Goal: Task Accomplishment & Management: Use online tool/utility

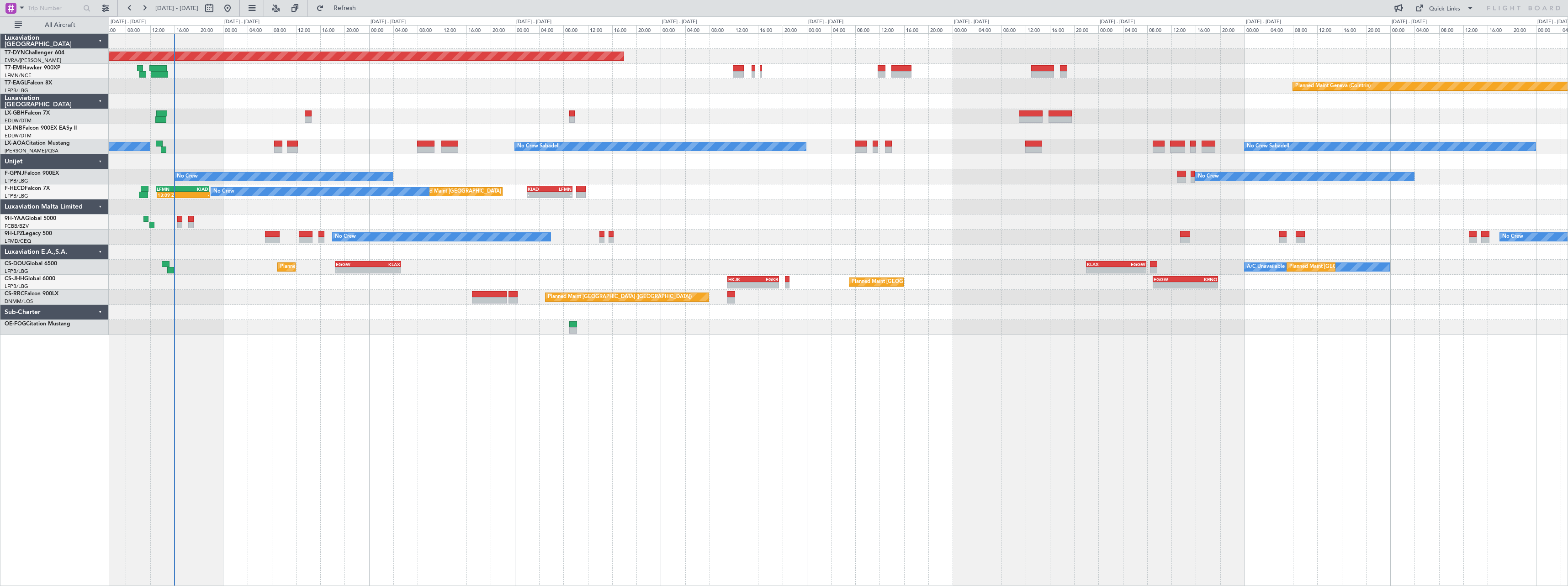
click at [59, 123] on div "Planned Maint [GEOGRAPHIC_DATA]-[GEOGRAPHIC_DATA] Planned Maint Geneva ([GEOGRA…" at bounding box center [784, 301] width 1568 height 570
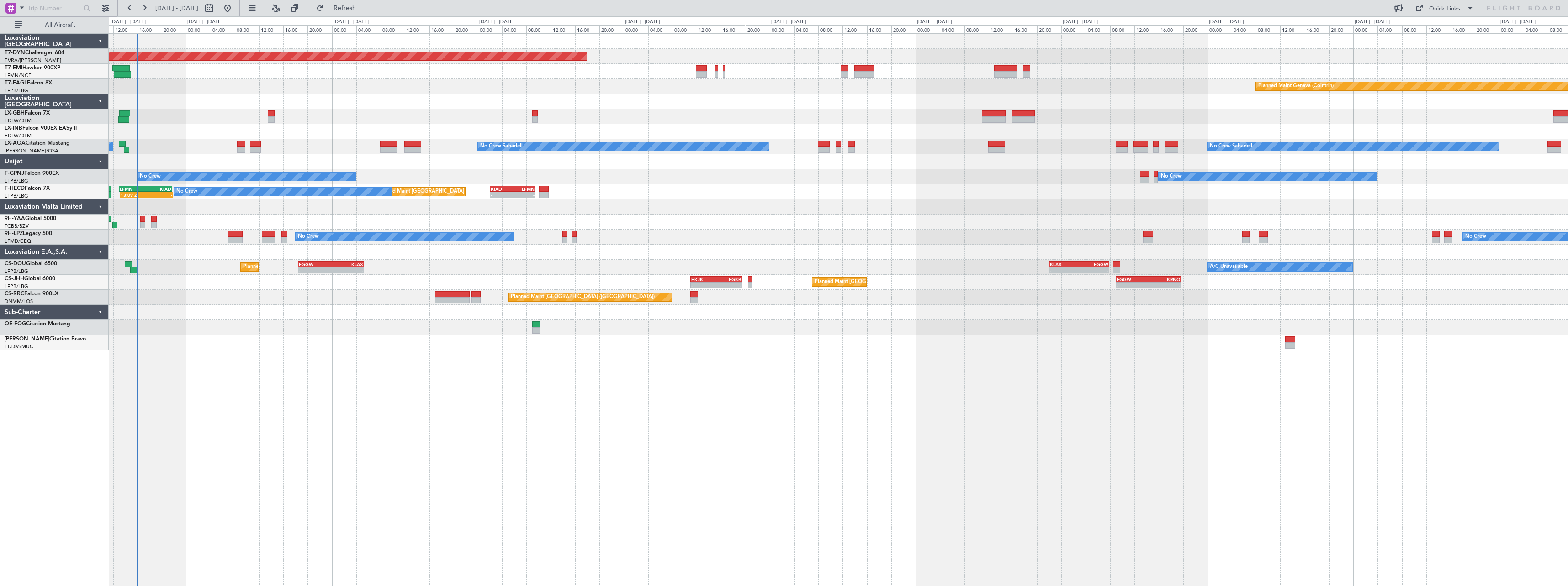
click at [344, 82] on div "Planned Maint Geneva (Cointrin) Planned Maint [US_STATE] ([GEOGRAPHIC_DATA])" at bounding box center [837, 86] width 1458 height 15
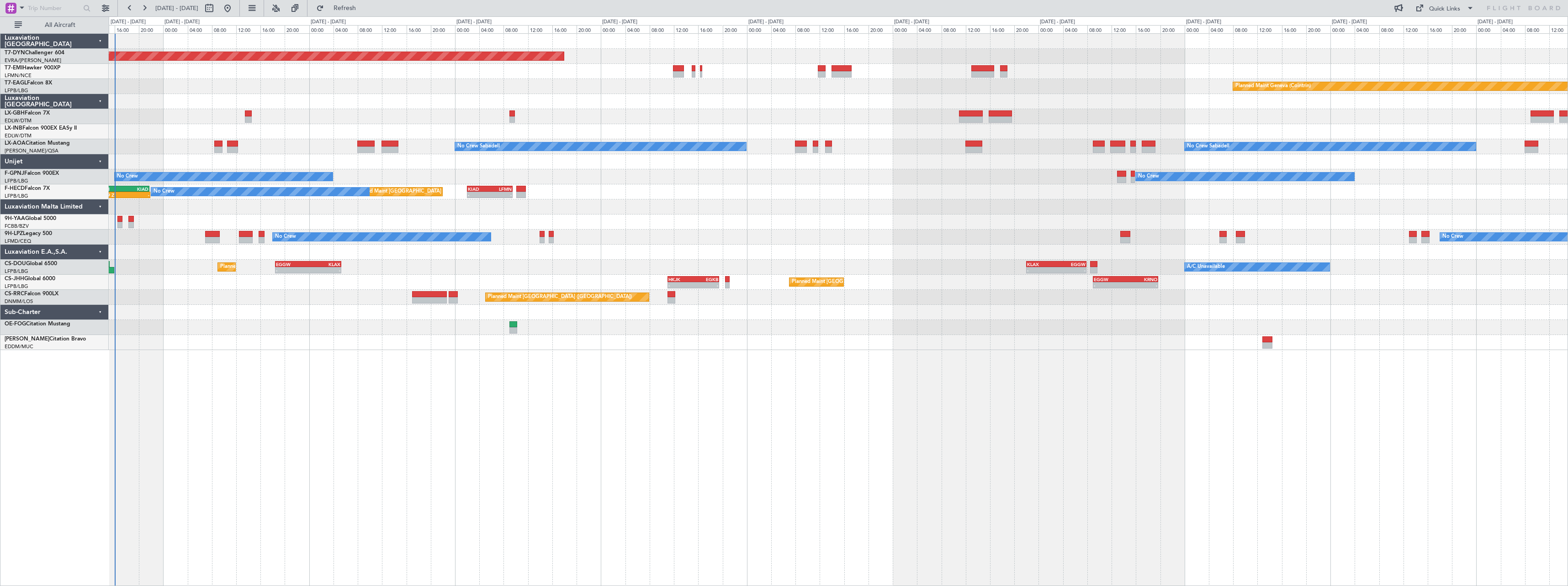
click at [366, 90] on div "Planned Maint Geneva (Cointrin)" at bounding box center [837, 86] width 1458 height 15
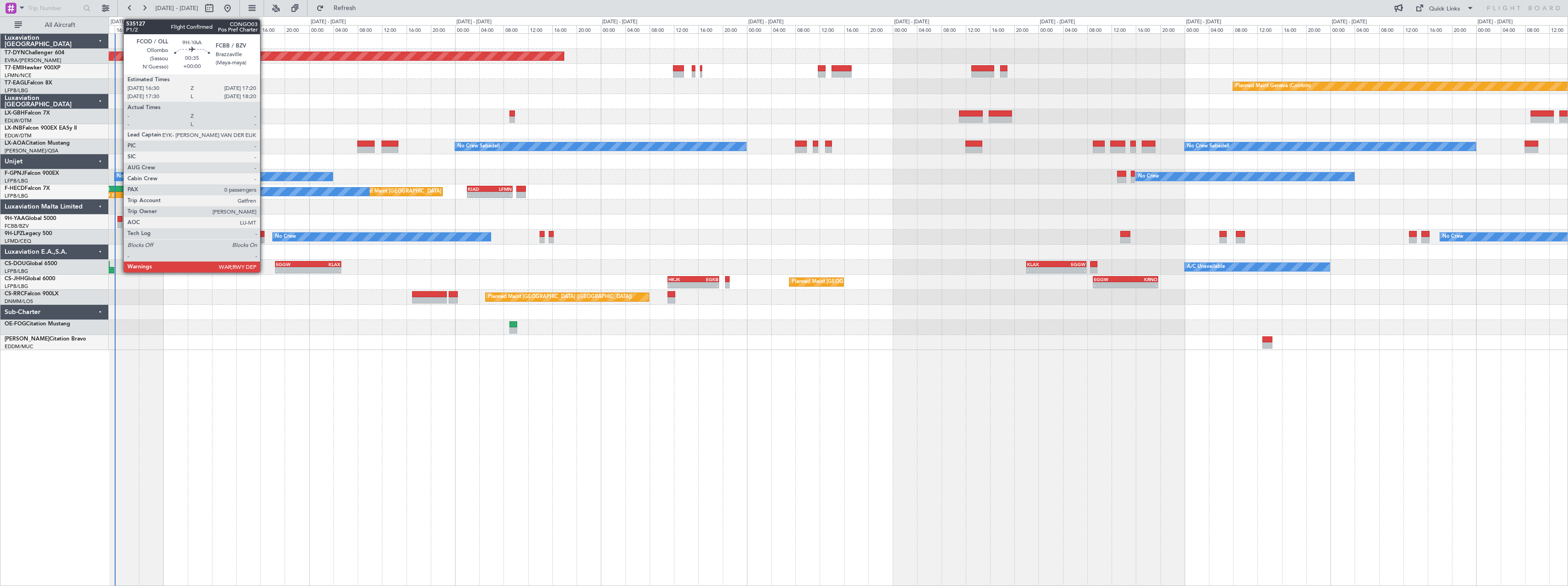
click at [119, 219] on div at bounding box center [120, 219] width 5 height 6
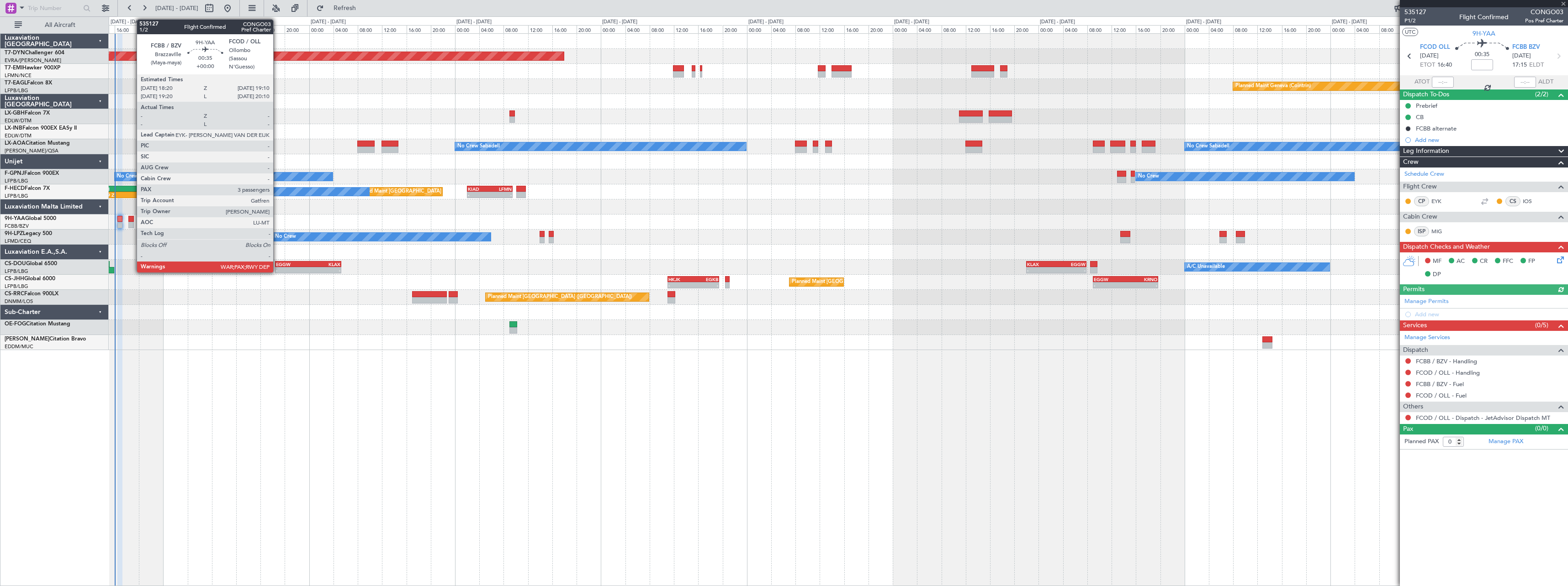
click at [132, 219] on div at bounding box center [131, 219] width 5 height 6
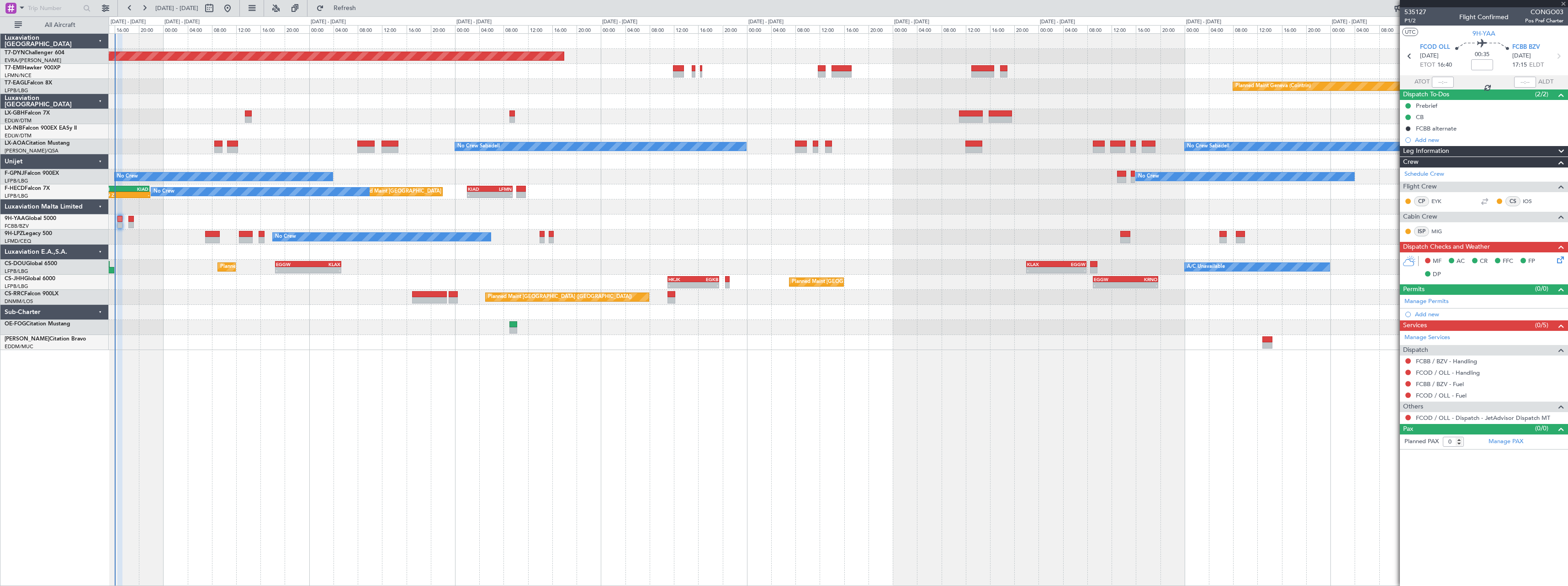
type input "3"
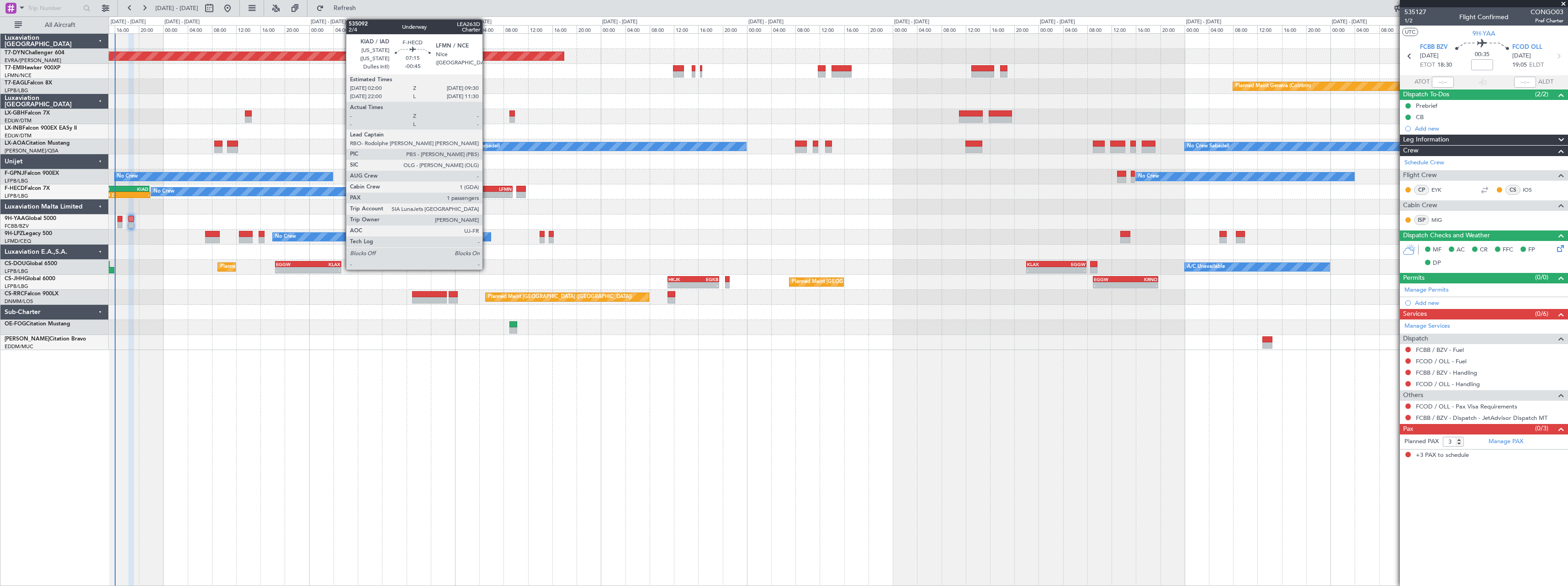
click at [486, 189] on div "KIAD" at bounding box center [478, 188] width 22 height 5
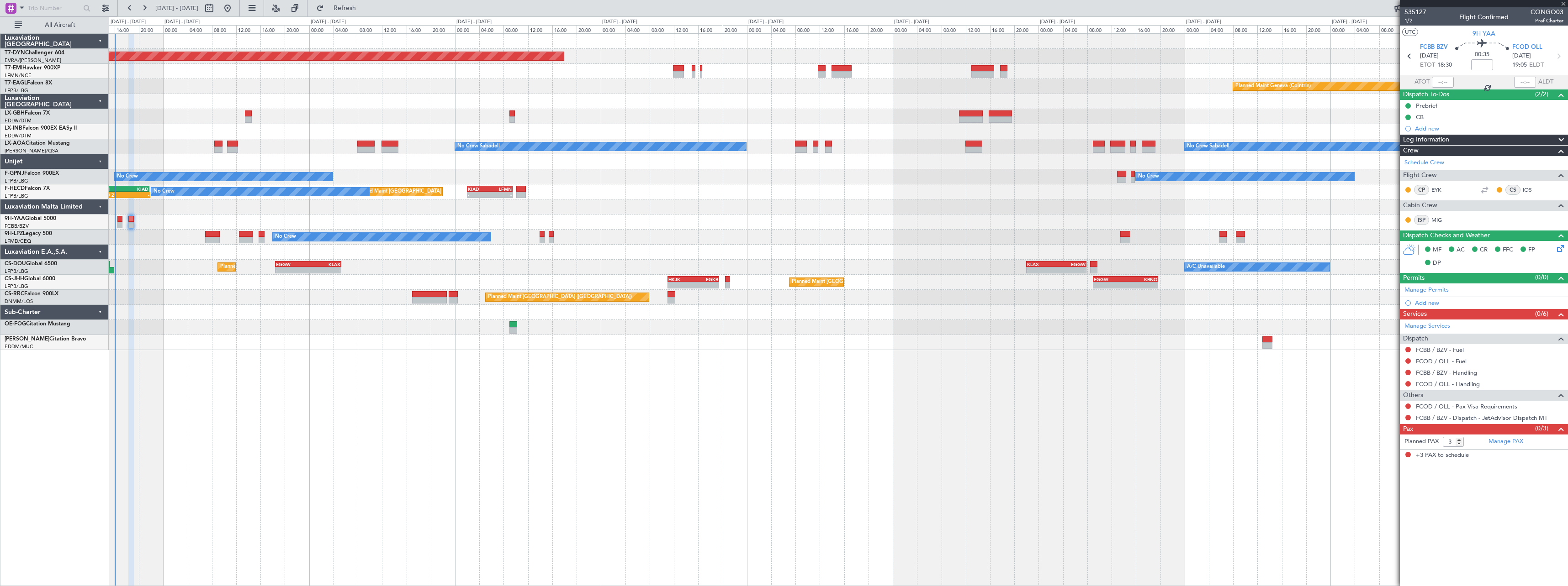
type input "-00:45"
type input "1"
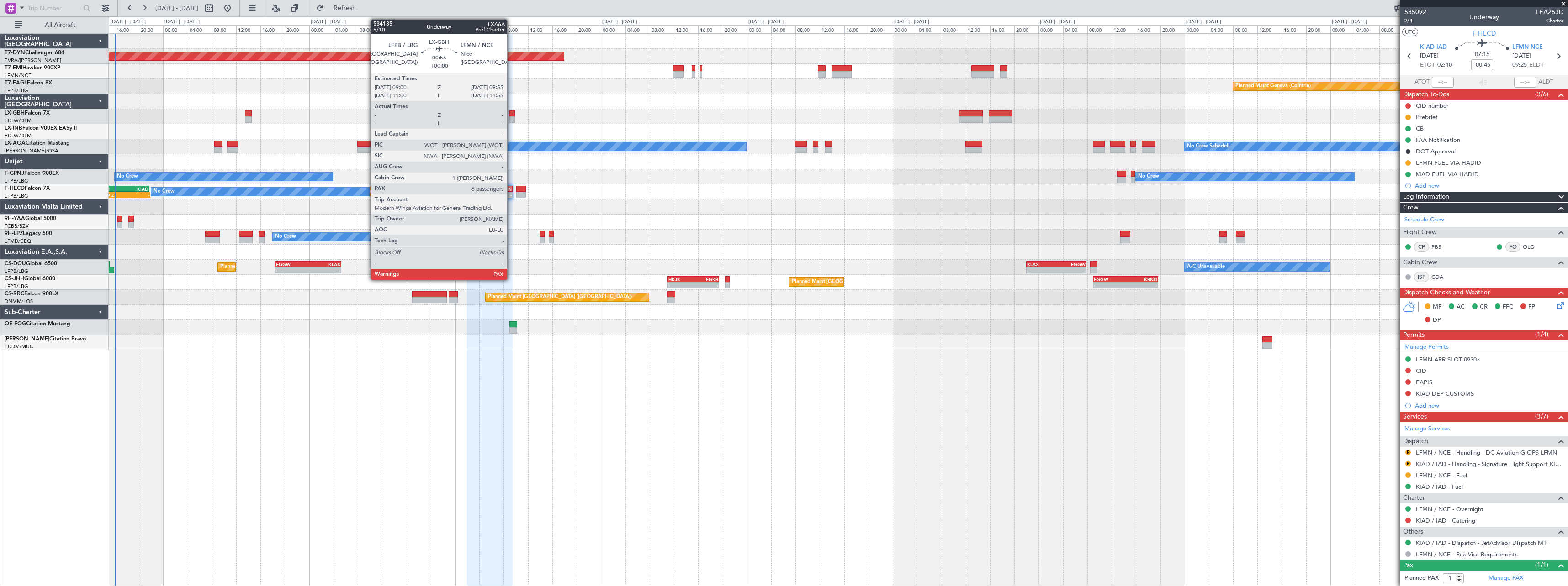
click at [511, 116] on div at bounding box center [512, 114] width 6 height 6
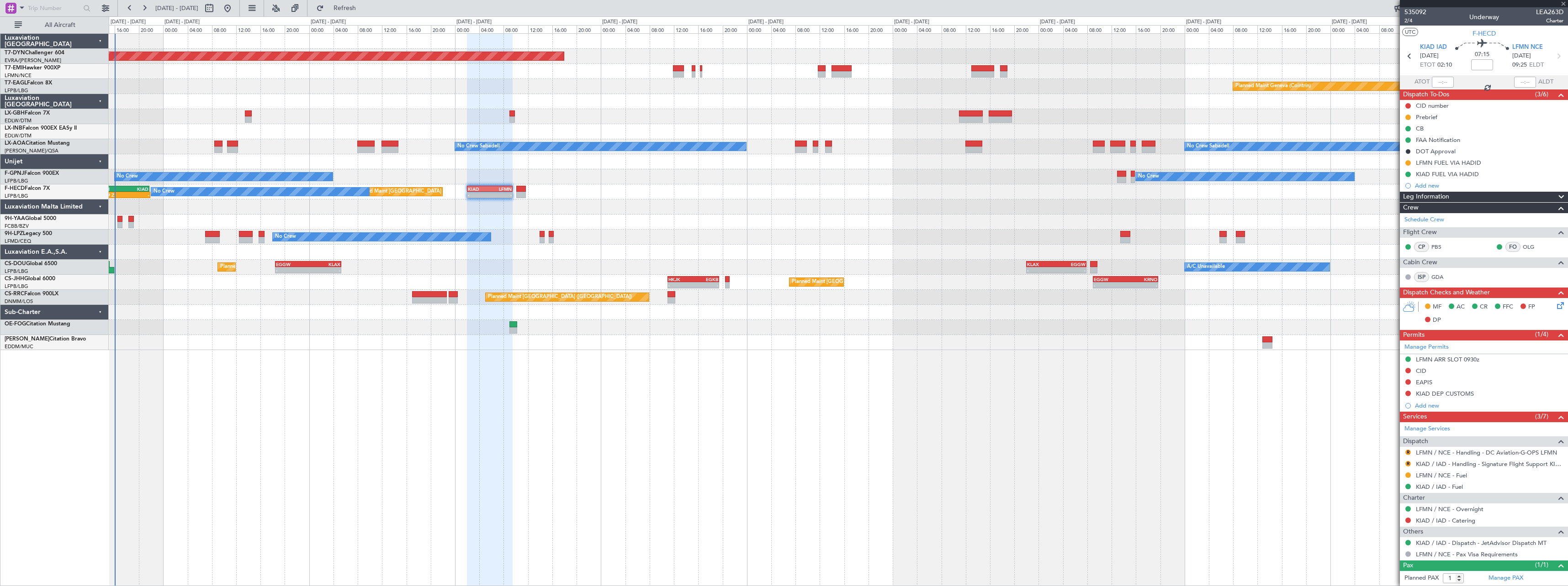
type input "6"
